Goal: Transaction & Acquisition: Download file/media

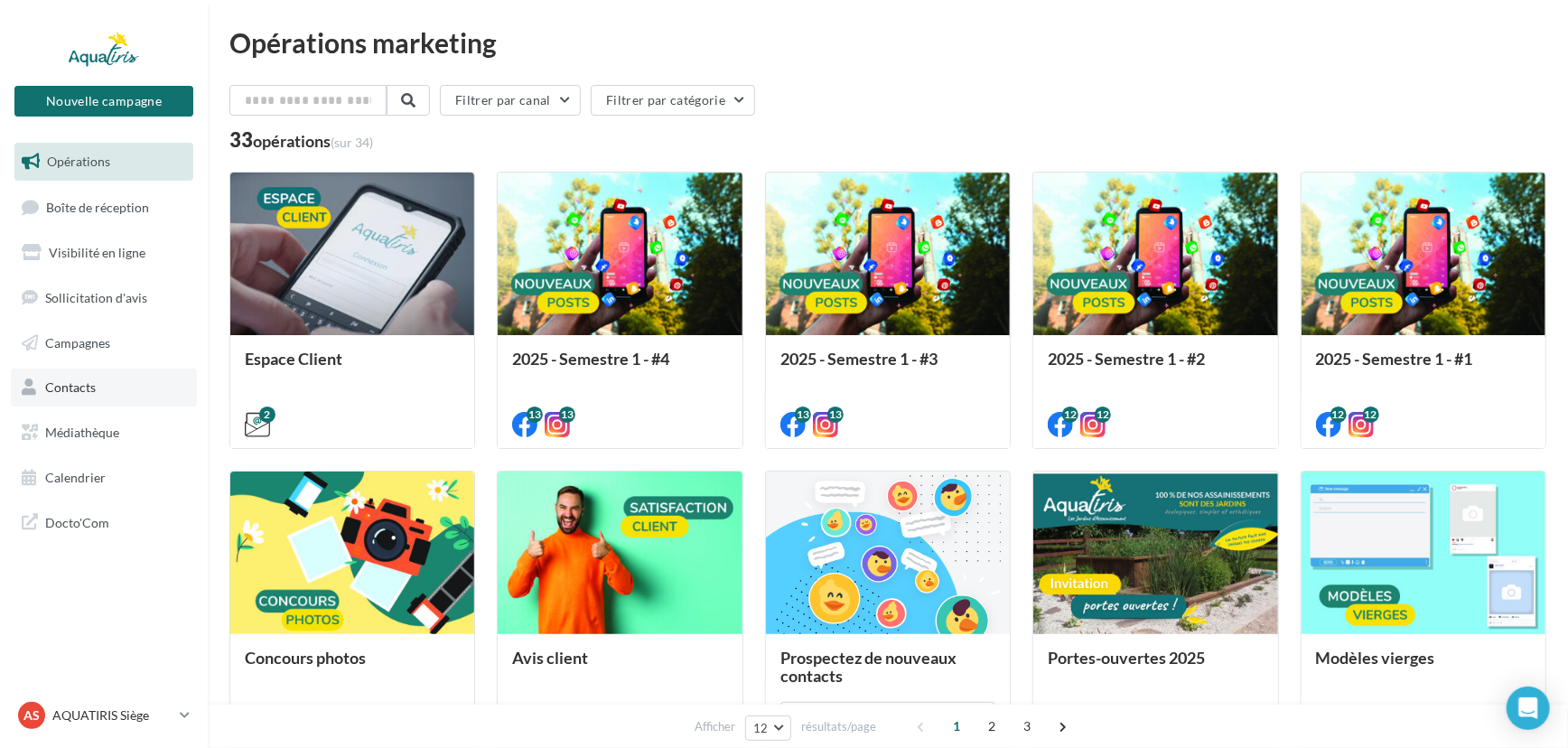
click at [84, 378] on link "Contacts" at bounding box center [103, 387] width 186 height 38
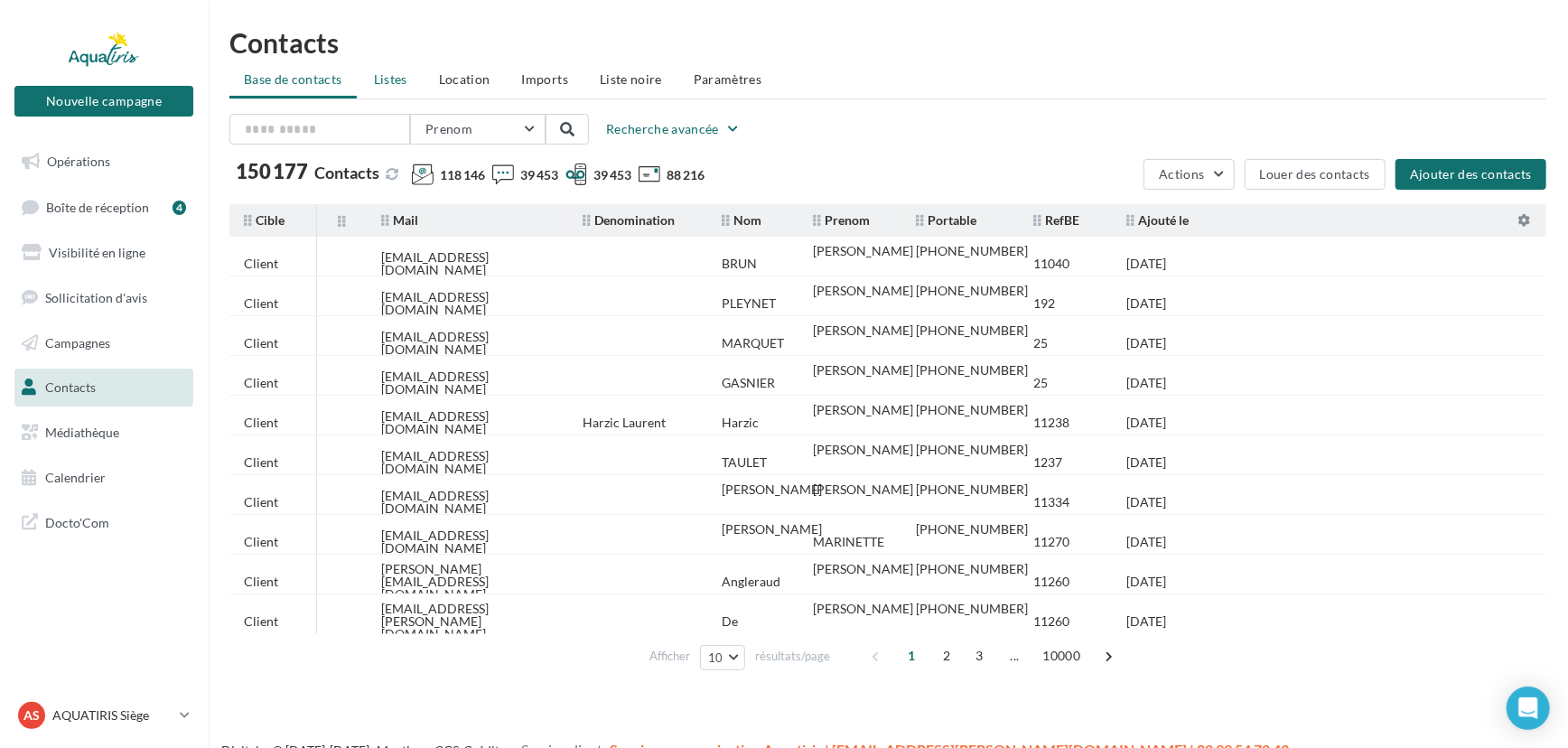
click at [387, 80] on span "Listes" at bounding box center [390, 79] width 33 height 15
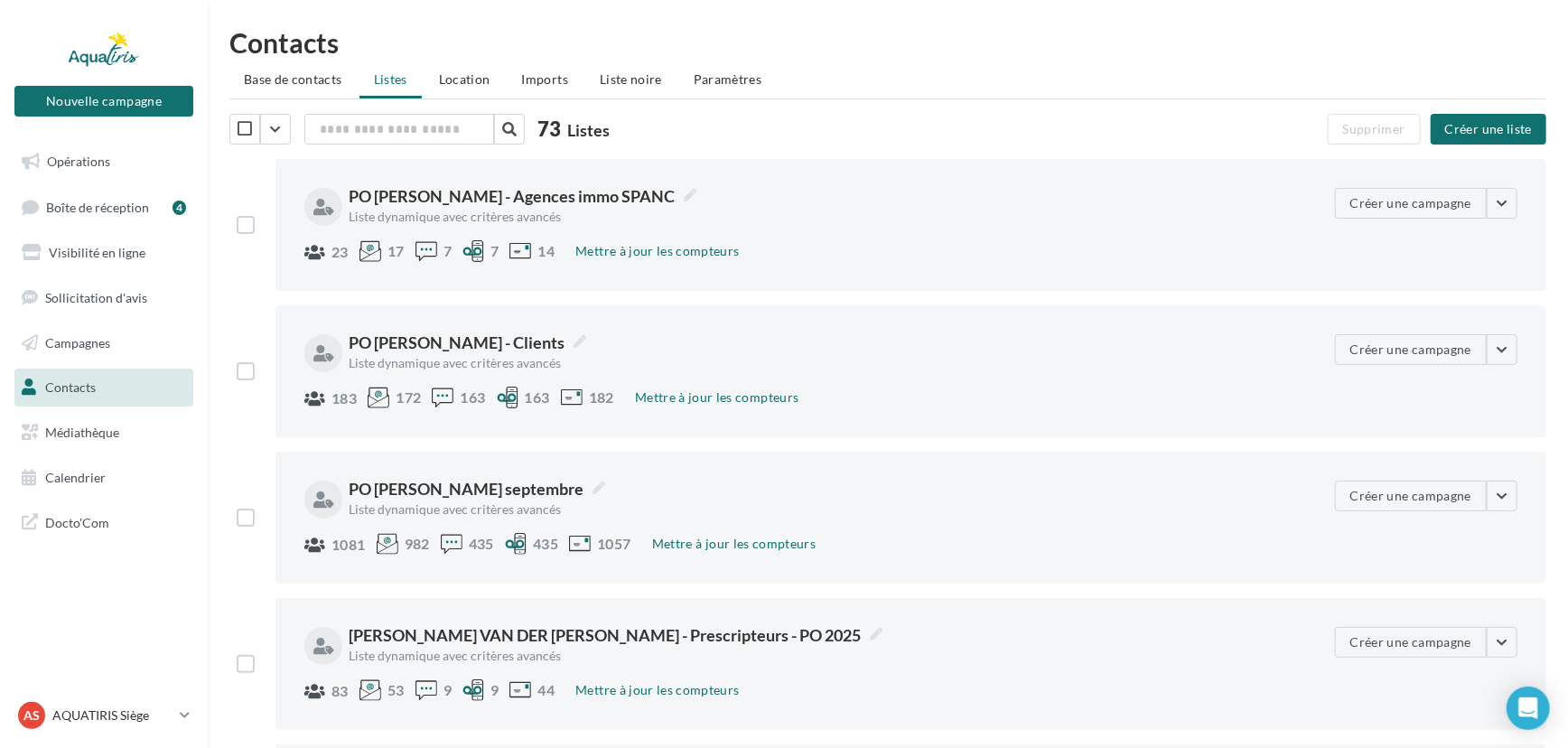
click at [361, 145] on div "73 Listes" at bounding box center [682, 131] width 906 height 34
click at [365, 127] on input "text" at bounding box center [399, 129] width 189 height 30
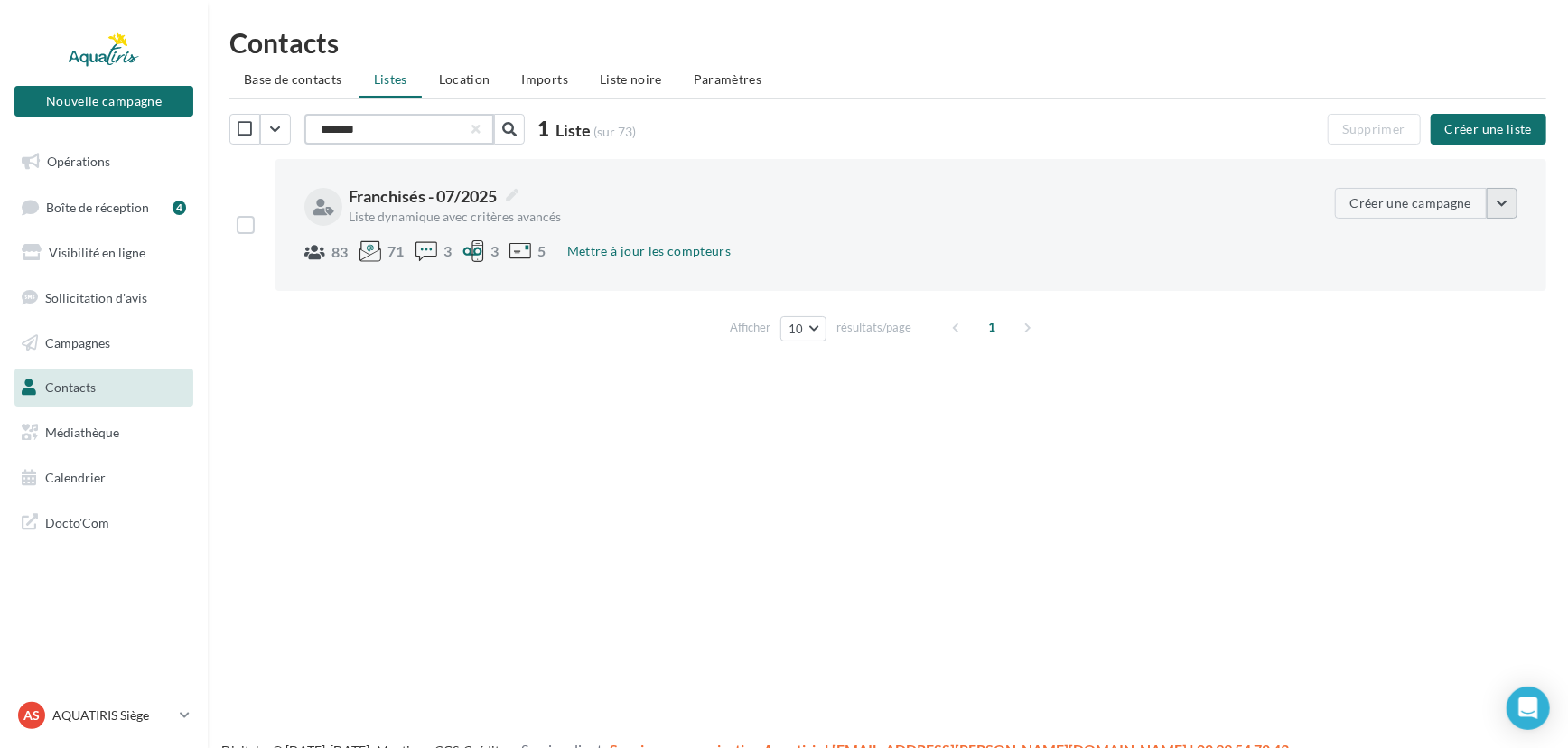
type input "*******"
click at [1503, 201] on button "button" at bounding box center [1503, 203] width 30 height 30
click at [1446, 236] on button "Voir les contacts" at bounding box center [1374, 246] width 287 height 47
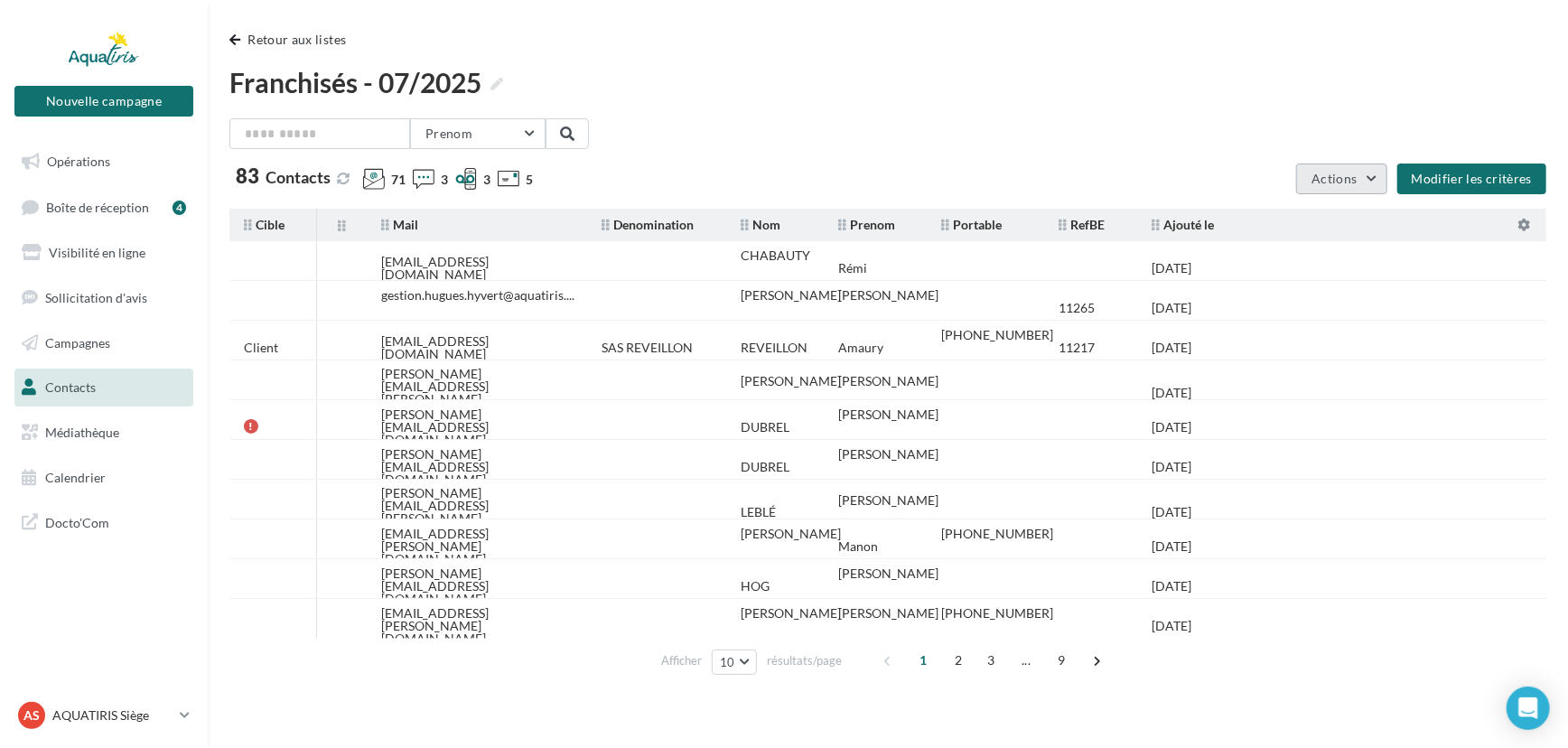
click at [1370, 174] on button "Actions" at bounding box center [1341, 179] width 90 height 30
click at [1328, 221] on button "Exporter les contacts" at bounding box center [1294, 222] width 186 height 47
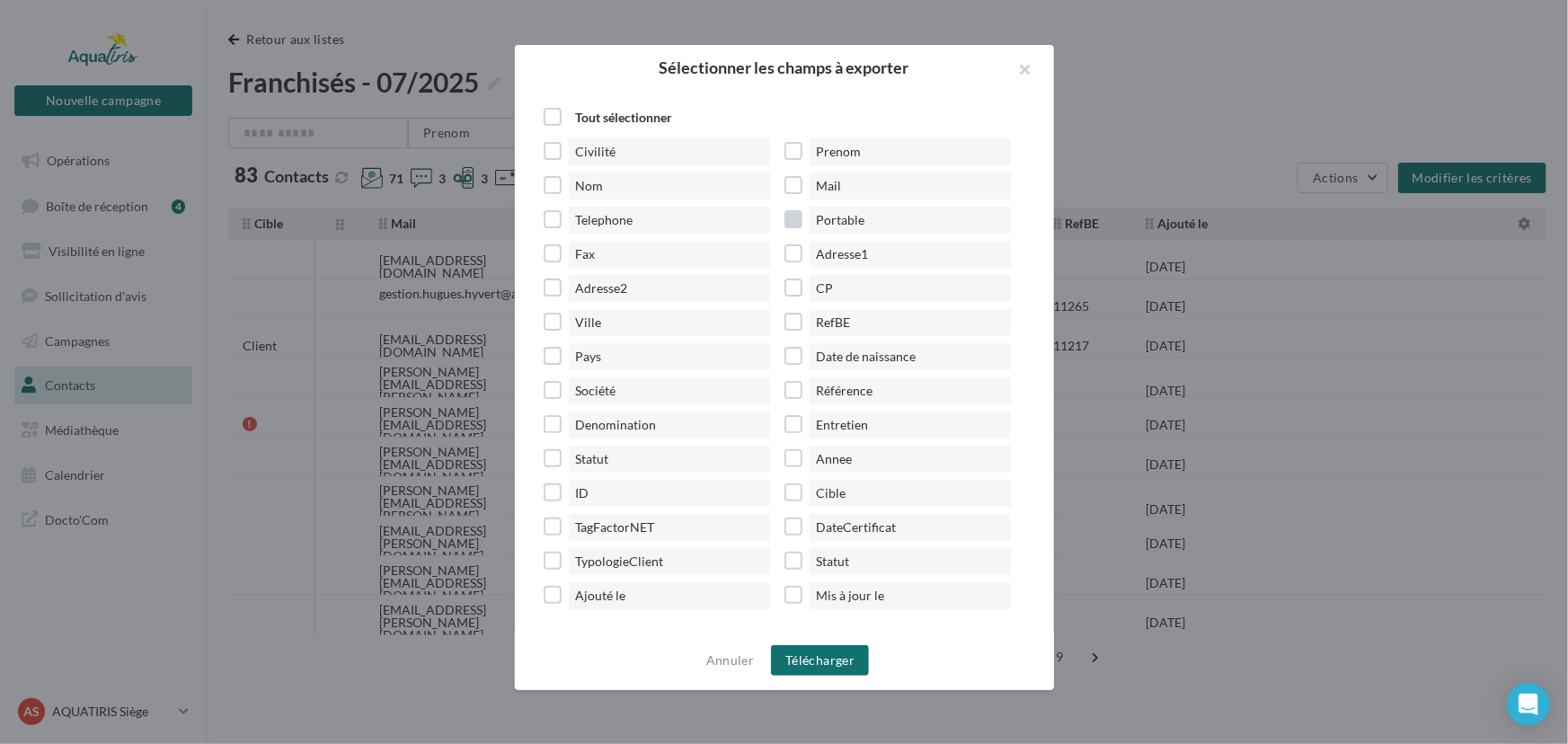
click at [845, 220] on span "Portable" at bounding box center [910, 219] width 202 height 27
click at [833, 322] on span "RefBE" at bounding box center [910, 322] width 202 height 27
click at [840, 493] on span "Cible" at bounding box center [910, 493] width 202 height 27
click at [621, 432] on span "Denomination" at bounding box center [670, 425] width 202 height 27
click at [631, 601] on span "Ajouté le" at bounding box center [670, 595] width 202 height 27
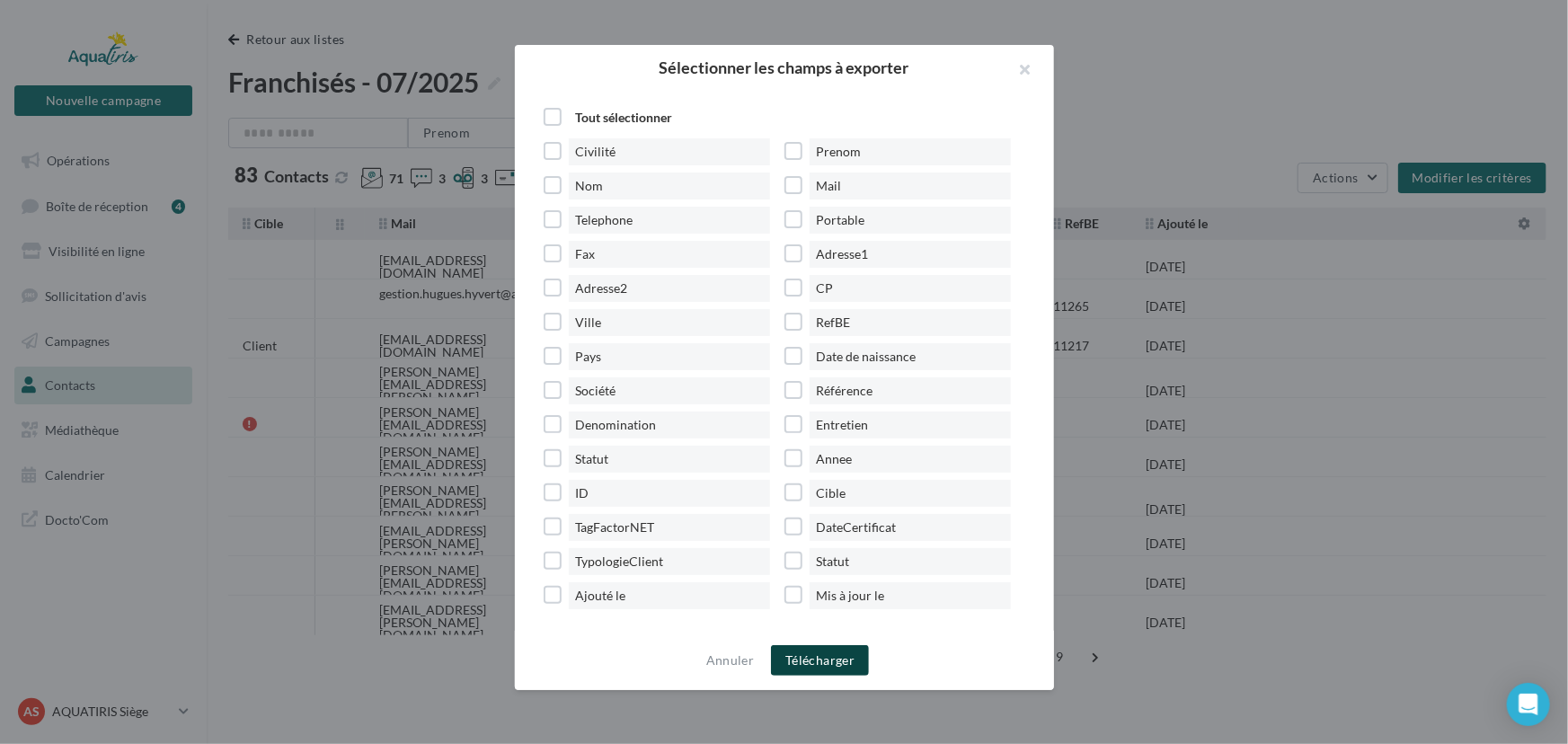
click at [811, 655] on button "Télécharger" at bounding box center [820, 660] width 98 height 30
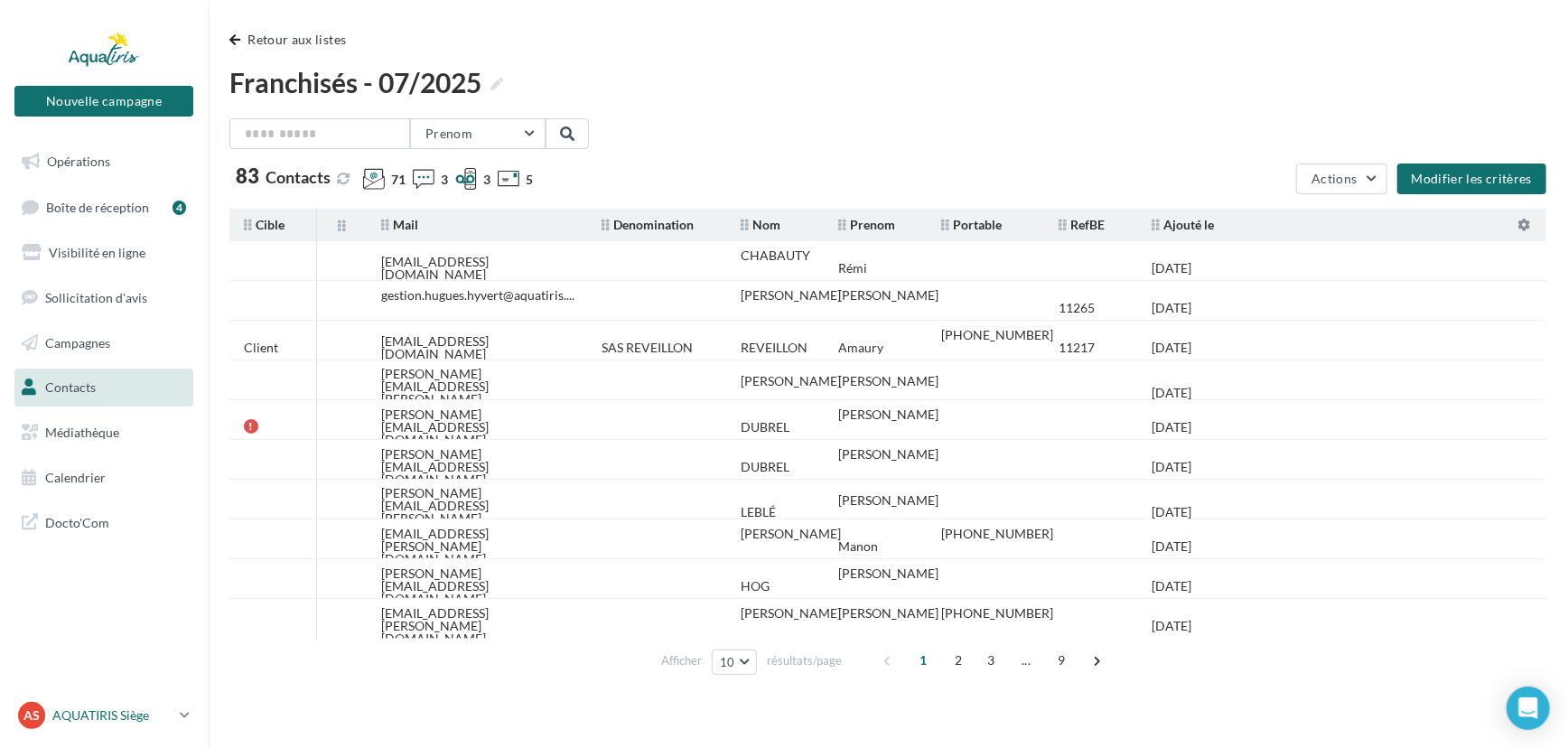
click at [117, 706] on p "AQUATIRIS Siège" at bounding box center [112, 715] width 120 height 18
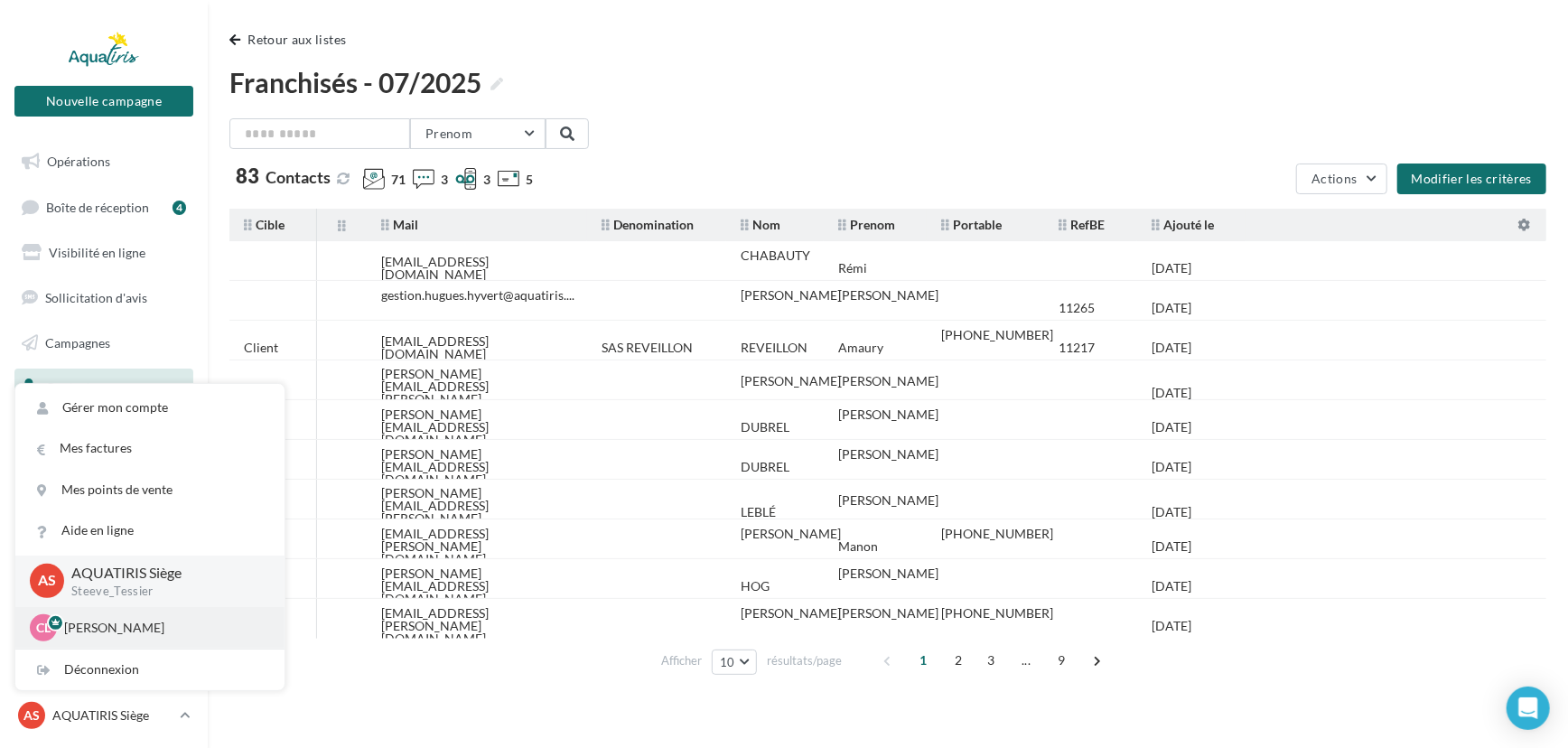
click at [117, 632] on p "[PERSON_NAME]" at bounding box center [164, 627] width 199 height 18
